Goal: Find contact information: Find contact information

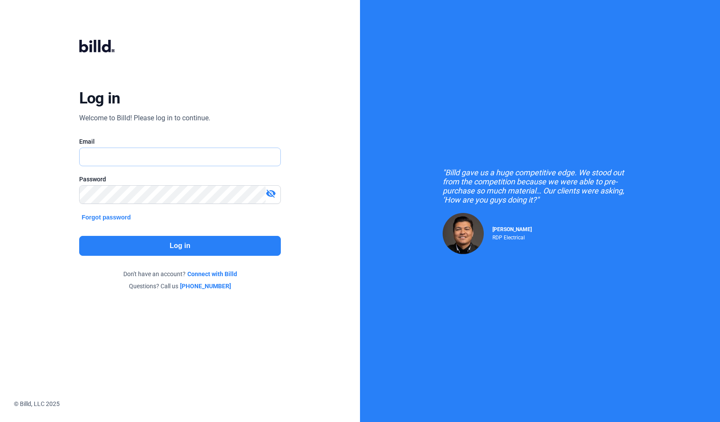
click at [265, 154] on input "text" at bounding box center [176, 157] width 192 height 18
click at [227, 153] on input "text" at bounding box center [180, 157] width 201 height 18
type input "[EMAIL_ADDRESS][DOMAIN_NAME]"
click at [257, 249] on button "Log in" at bounding box center [180, 246] width 202 height 20
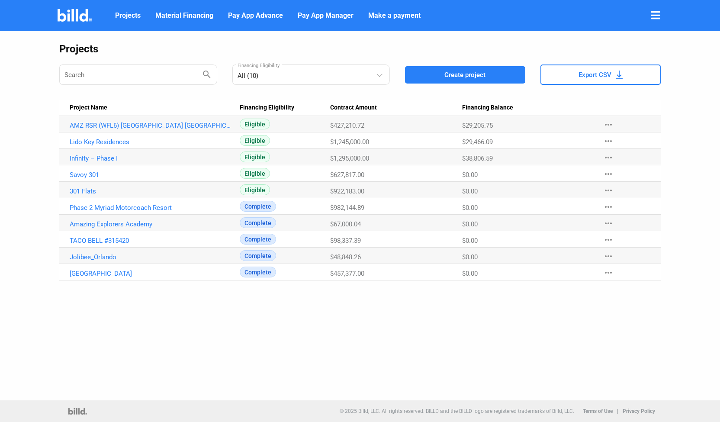
click at [654, 19] on icon at bounding box center [655, 15] width 9 height 10
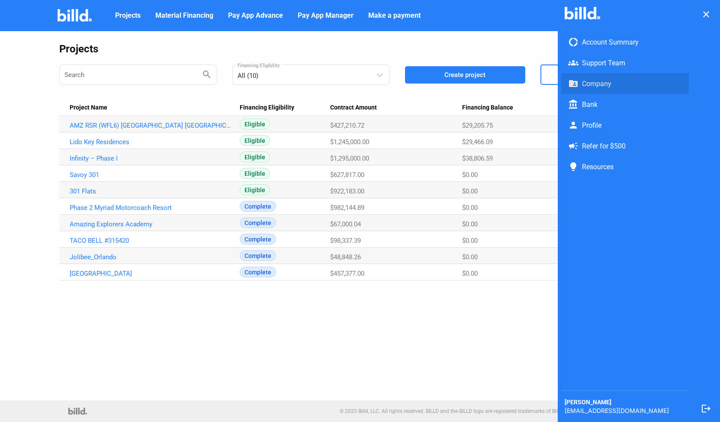
click at [592, 84] on span "folder_shared Company" at bounding box center [625, 83] width 128 height 21
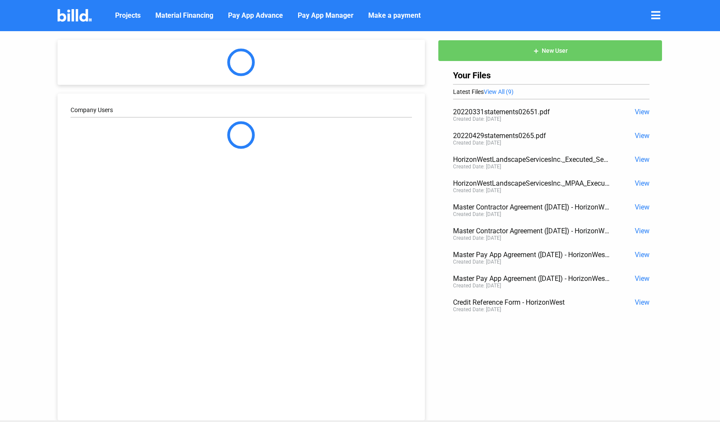
click at [657, 19] on icon at bounding box center [655, 15] width 9 height 10
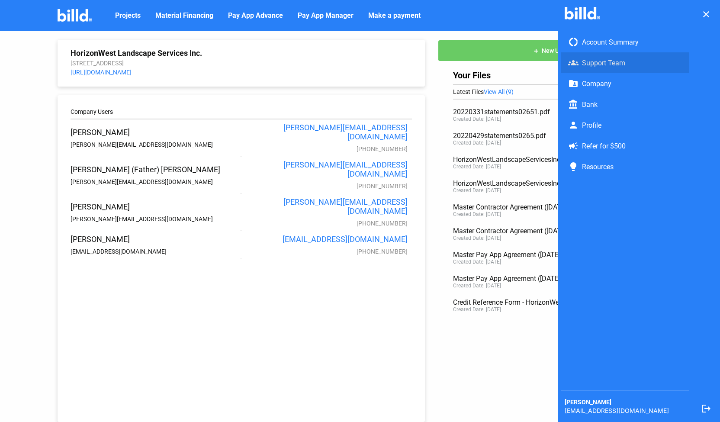
click at [609, 58] on span "groups Support Team" at bounding box center [625, 62] width 128 height 21
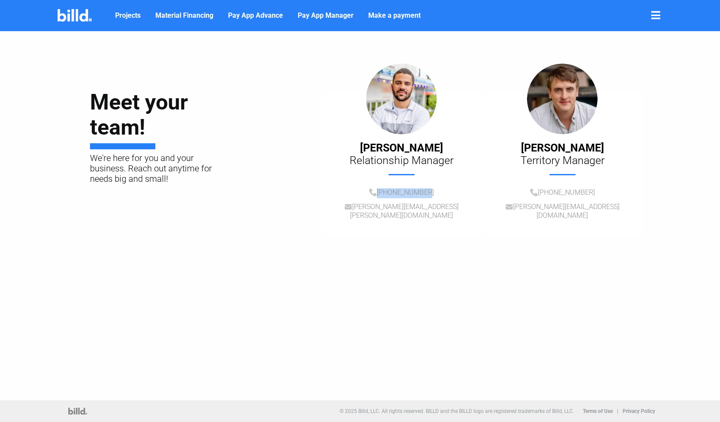
drag, startPoint x: 436, startPoint y: 189, endPoint x: 376, endPoint y: 196, distance: 60.1
click at [376, 196] on div "[PHONE_NUMBER]" at bounding box center [401, 195] width 161 height 14
copy link "[PHONE_NUMBER]"
